Goal: Check status

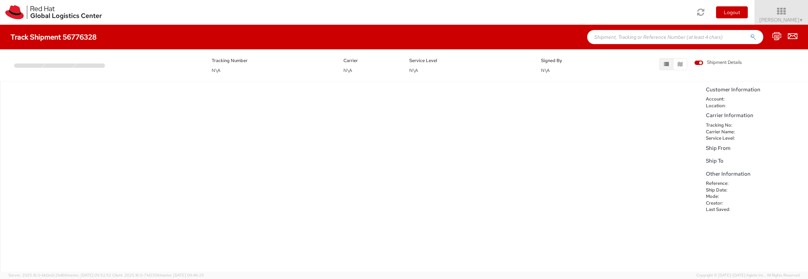
click at [31, 26] on div "Track Shipment 56776328" at bounding box center [404, 37] width 808 height 25
click at [65, 37] on h4 "Track Shipment 56776328" at bounding box center [54, 37] width 86 height 8
click at [66, 35] on h4 "Track Shipment 56776328" at bounding box center [54, 37] width 86 height 8
click at [68, 117] on div "No data to show" at bounding box center [351, 176] width 703 height 190
